Goal: Navigation & Orientation: Understand site structure

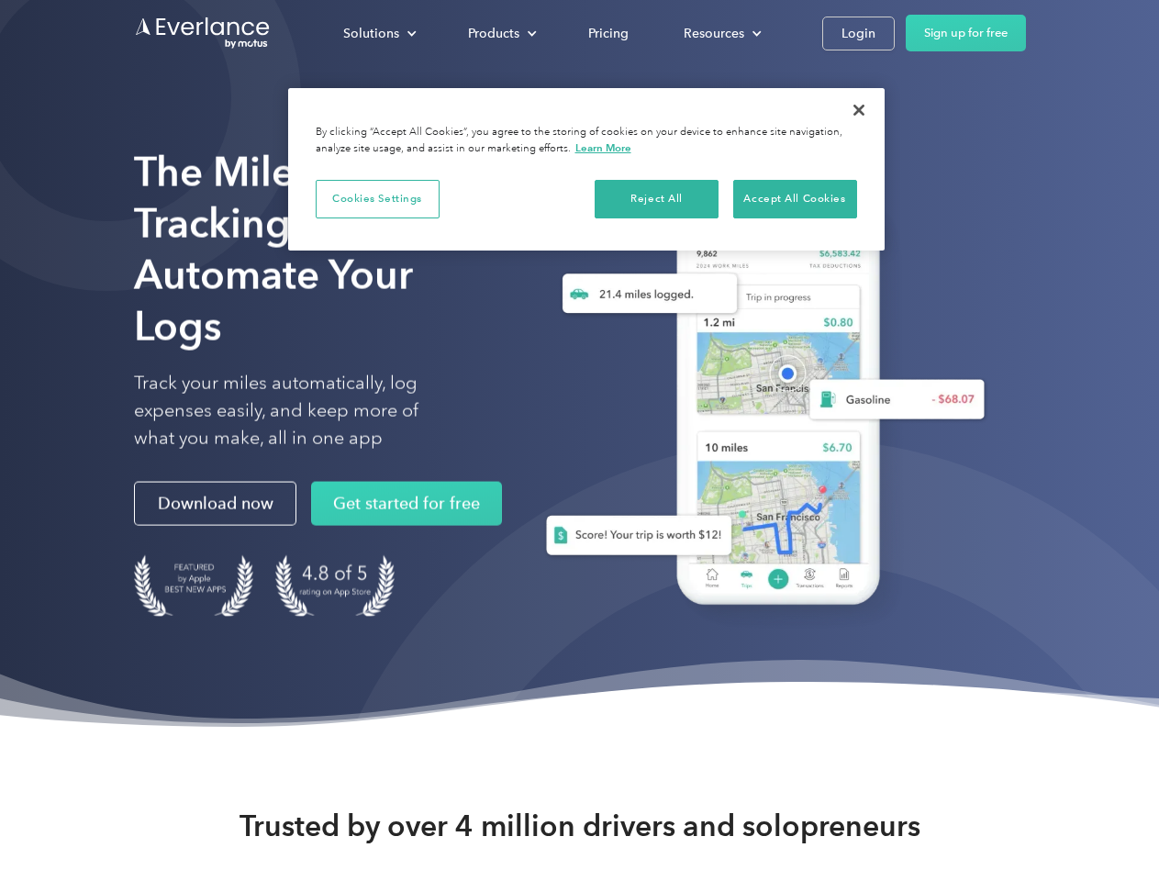
click at [379, 33] on div "Solutions" at bounding box center [371, 33] width 56 height 23
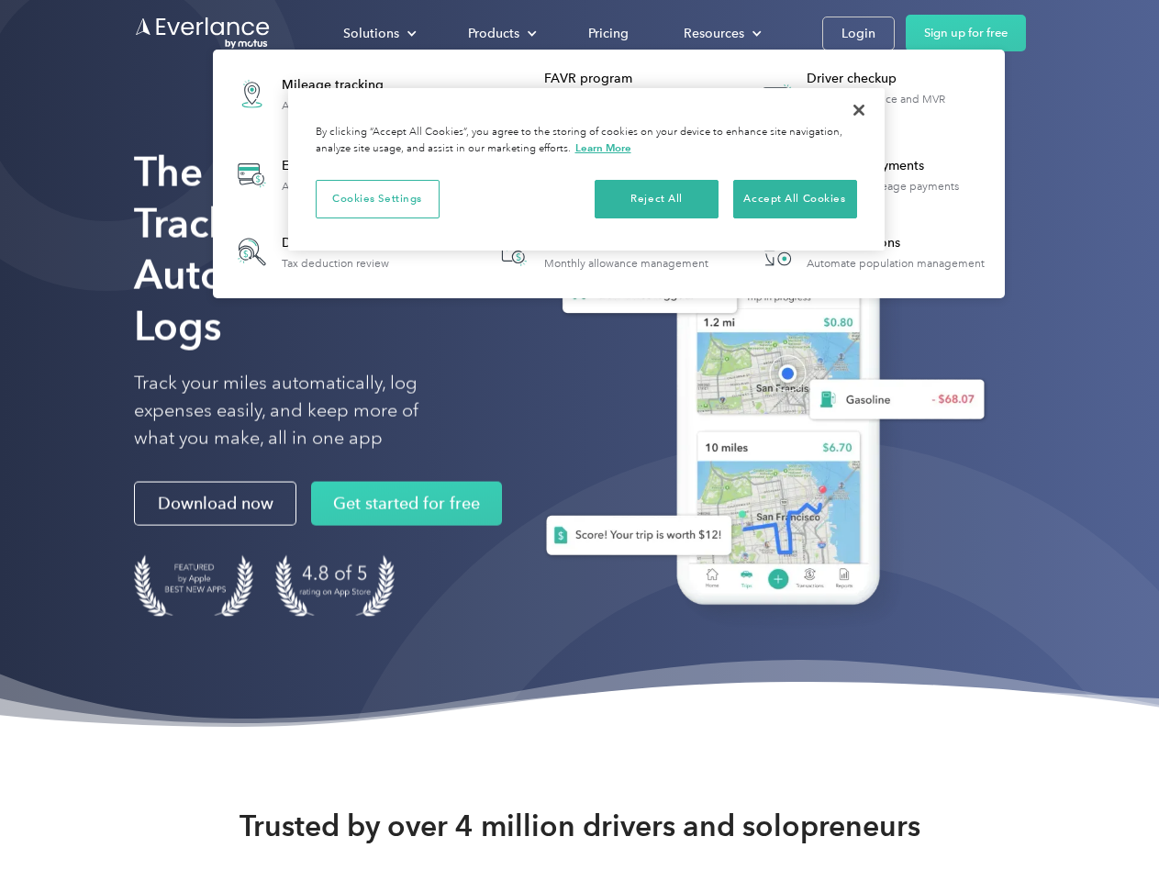
click at [500, 33] on div "Products" at bounding box center [493, 33] width 51 height 23
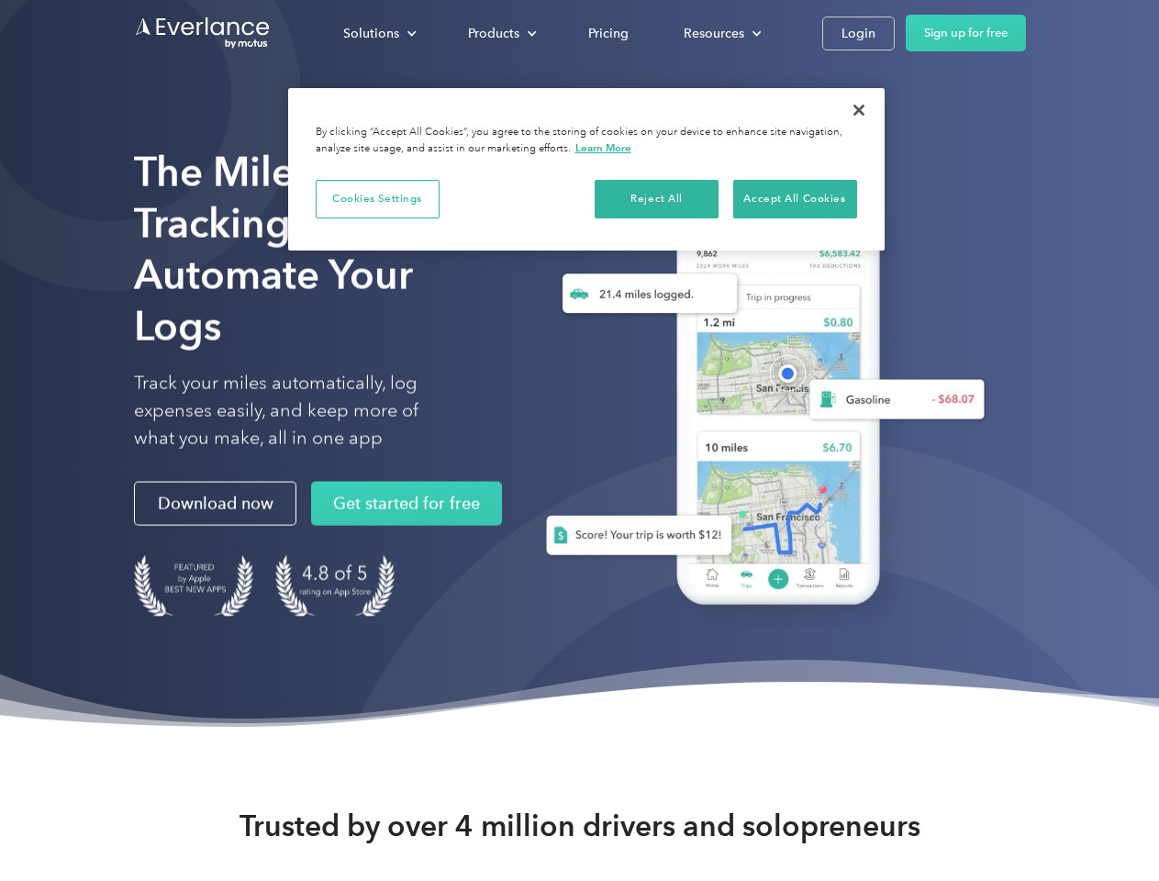
click at [720, 33] on div "Resources" at bounding box center [713, 33] width 61 height 23
click at [377, 198] on button "Cookies Settings" at bounding box center [378, 199] width 124 height 39
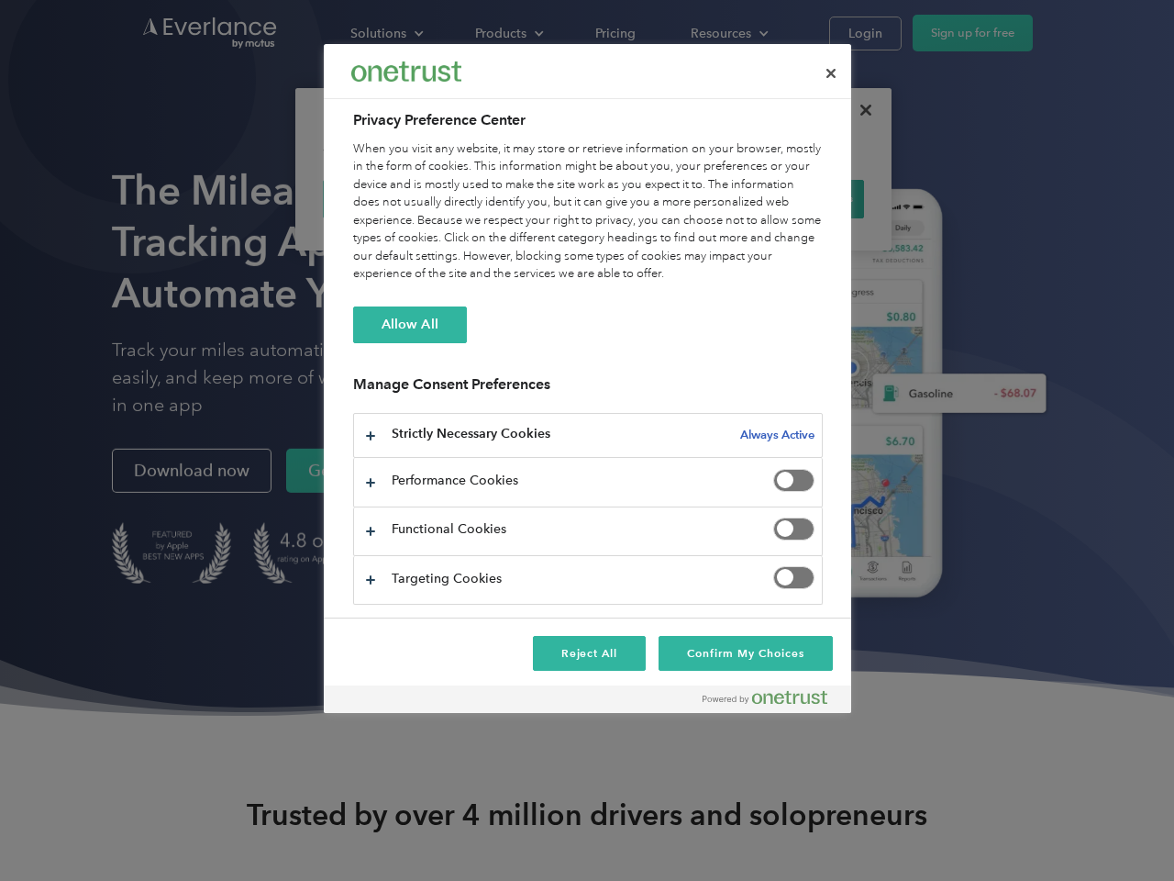
click at [657, 198] on div "When you visit any website, it may store or retrieve information on your browse…" at bounding box center [588, 211] width 470 height 143
click at [794, 198] on div "When you visit any website, it may store or retrieve information on your browse…" at bounding box center [588, 211] width 470 height 143
click at [859, 110] on div at bounding box center [587, 440] width 1174 height 881
